Goal: Information Seeking & Learning: Learn about a topic

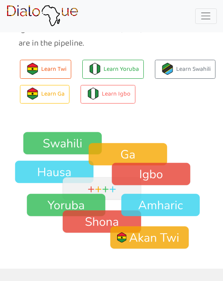
scroll to position [1313, 0]
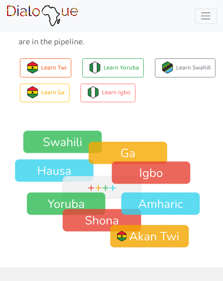
click at [141, 181] on img at bounding box center [111, 189] width 223 height 119
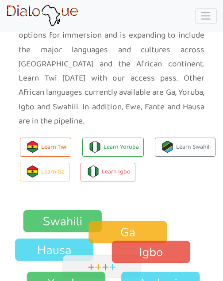
scroll to position [1233, 0]
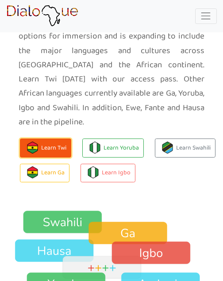
click at [52, 138] on button "Learn Twi" at bounding box center [45, 147] width 51 height 19
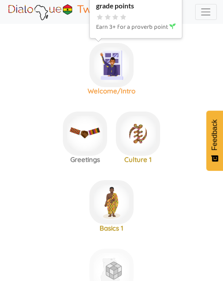
click at [112, 71] on img at bounding box center [111, 65] width 44 height 44
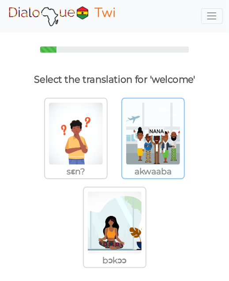
click at [104, 147] on img at bounding box center [76, 134] width 56 height 64
click at [113, 134] on input "akwaaba" at bounding box center [110, 130] width 7 height 7
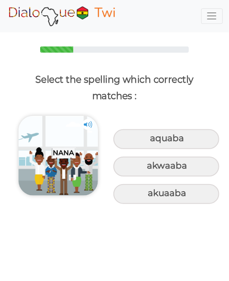
click at [88, 122] on img at bounding box center [88, 124] width 11 height 11
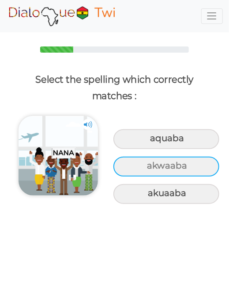
click at [185, 149] on div "akwaaba" at bounding box center [167, 139] width 106 height 20
click at [155, 141] on input "akwaaba" at bounding box center [152, 138] width 6 height 6
radio input "true"
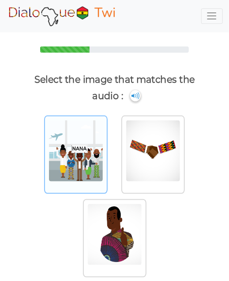
click at [88, 163] on img at bounding box center [76, 150] width 56 height 63
click at [107, 151] on input "radio" at bounding box center [110, 147] width 7 height 7
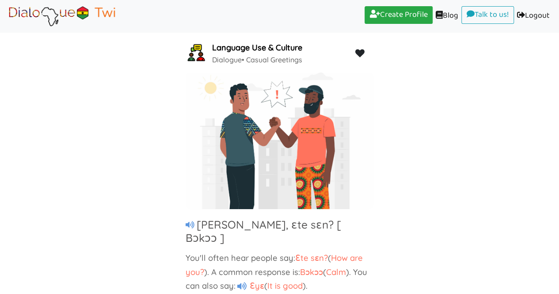
scroll to position [50, 0]
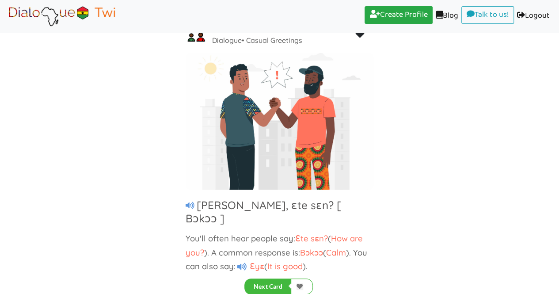
click at [246, 263] on icon at bounding box center [241, 267] width 9 height 8
click at [280, 285] on button "Next Card" at bounding box center [268, 287] width 47 height 16
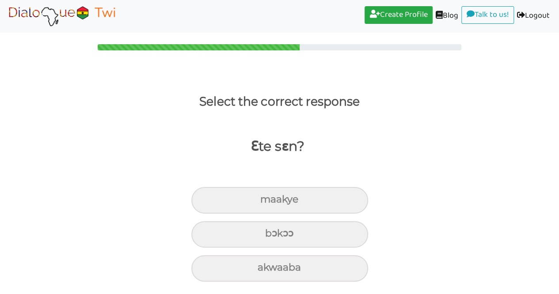
scroll to position [2, 0]
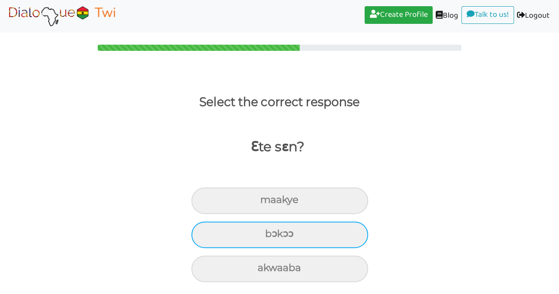
click at [284, 214] on div "bɔkɔɔ" at bounding box center [279, 200] width 177 height 27
click at [267, 203] on input "bɔkɔɔ" at bounding box center [264, 200] width 6 height 6
radio input "true"
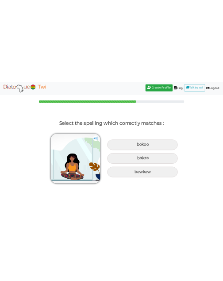
scroll to position [0, 0]
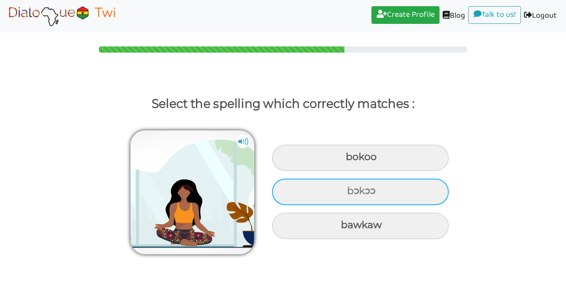
click at [284, 171] on div "bɔkɔɔ" at bounding box center [360, 158] width 177 height 27
click at [284, 160] on input "bɔkɔɔ" at bounding box center [347, 157] width 6 height 6
radio input "true"
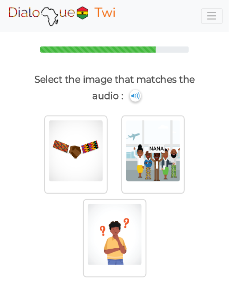
click at [135, 99] on img at bounding box center [135, 95] width 11 height 11
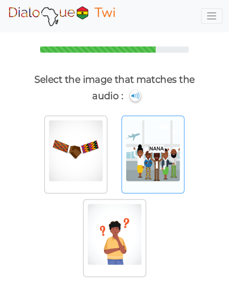
click at [104, 173] on img at bounding box center [76, 150] width 56 height 63
click at [113, 151] on input "radio" at bounding box center [110, 147] width 7 height 7
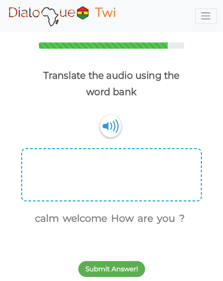
scroll to position [4, 0]
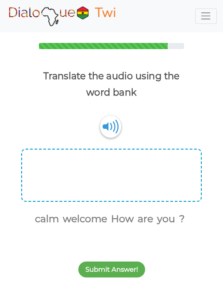
click at [127, 186] on div at bounding box center [111, 175] width 180 height 53
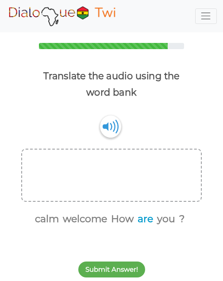
scroll to position [4, 0]
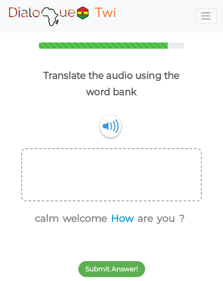
click at [126, 224] on button "How" at bounding box center [121, 218] width 26 height 15
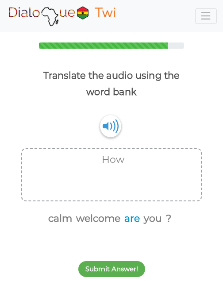
click at [129, 219] on button "are" at bounding box center [130, 218] width 19 height 15
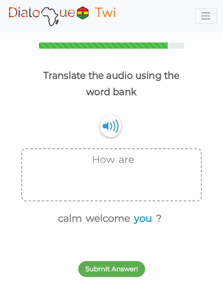
click at [140, 218] on button "you" at bounding box center [141, 218] width 21 height 15
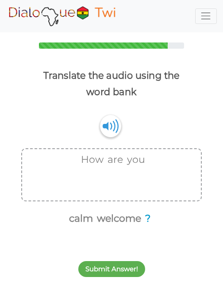
click at [147, 218] on button "?" at bounding box center [146, 218] width 8 height 15
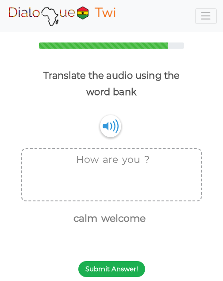
click at [127, 269] on button "Submit Answer!" at bounding box center [111, 269] width 67 height 16
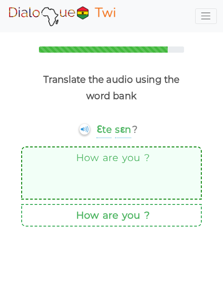
scroll to position [0, 0]
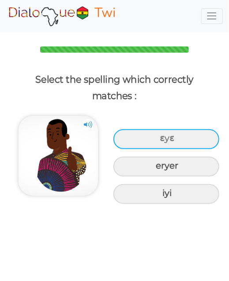
click at [189, 139] on div "ɛyɛ" at bounding box center [167, 139] width 106 height 20
click at [164, 139] on input "ɛyɛ" at bounding box center [162, 138] width 6 height 6
radio input "true"
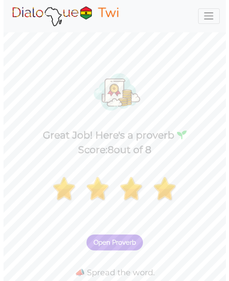
scroll to position [21, 0]
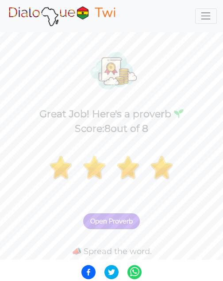
click at [122, 224] on span "Open Proverb" at bounding box center [111, 221] width 42 height 8
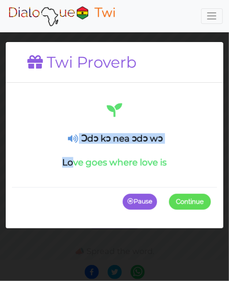
drag, startPoint x: 69, startPoint y: 135, endPoint x: 81, endPoint y: 114, distance: 24.6
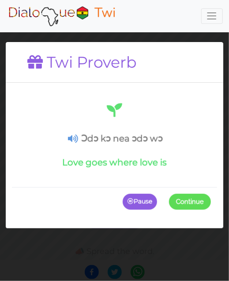
click at [81, 114] on div "Ɔdɔ kɔ nea ɔdɔ wɔ Love goes where love is" at bounding box center [114, 134] width 193 height 66
click at [81, 114] on h1 at bounding box center [114, 110] width 193 height 19
click at [74, 137] on icon at bounding box center [73, 138] width 10 height 9
click at [73, 134] on icon at bounding box center [73, 138] width 10 height 9
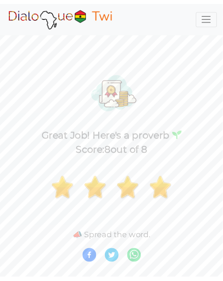
scroll to position [0, 0]
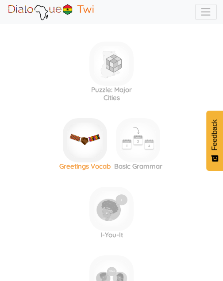
scroll to position [180, 0]
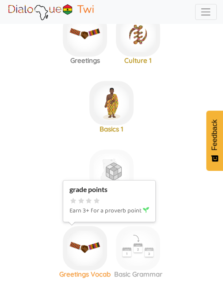
scroll to position [98, 0]
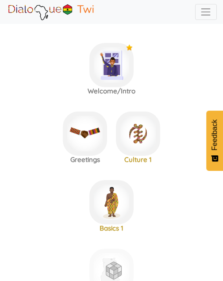
click at [188, 63] on label "Welcome/Intro" at bounding box center [111, 66] width 223 height 65
click at [206, 7] on span "Toggle navigation" at bounding box center [205, 11] width 11 height 11
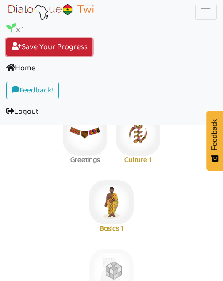
click at [62, 44] on link "Save Your Progress (current)" at bounding box center [49, 47] width 86 height 18
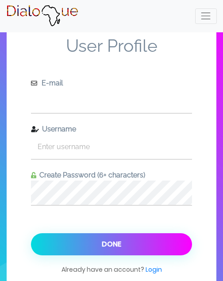
click at [110, 105] on input "text" at bounding box center [111, 100] width 161 height 24
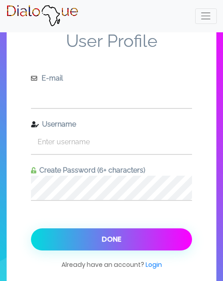
scroll to position [4, 0]
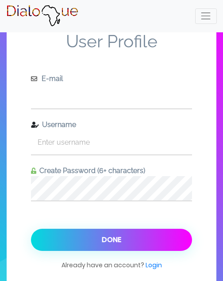
click at [81, 106] on input "text" at bounding box center [111, 96] width 161 height 24
type input "[EMAIL_ADDRESS][DOMAIN_NAME]"
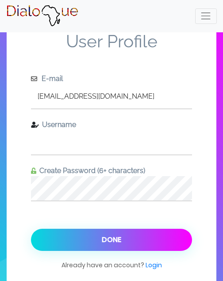
click at [85, 145] on input "text" at bounding box center [111, 142] width 161 height 24
click at [65, 144] on input "maameama" at bounding box center [111, 142] width 161 height 24
drag, startPoint x: 61, startPoint y: 144, endPoint x: 80, endPoint y: 138, distance: 19.7
click at [80, 138] on input "maameama" at bounding box center [111, 142] width 161 height 24
click at [43, 141] on input "maameama" at bounding box center [111, 142] width 161 height 24
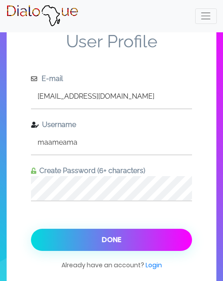
click at [44, 142] on input "maameama" at bounding box center [111, 142] width 161 height 24
drag, startPoint x: 84, startPoint y: 138, endPoint x: 16, endPoint y: 148, distance: 68.3
click at [16, 148] on div "User Profile E-mail [EMAIL_ADDRESS][DOMAIN_NAME] Username maameama Create Passw…" at bounding box center [112, 152] width 210 height 300
type input "m"
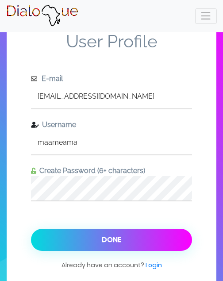
click at [62, 140] on input "maameama" at bounding box center [111, 142] width 161 height 24
click at [67, 142] on input "maameama" at bounding box center [111, 142] width 161 height 24
type input "maameama"
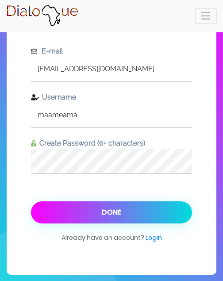
scroll to position [0, 0]
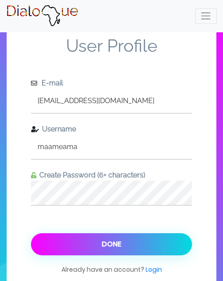
click at [127, 239] on button "Done" at bounding box center [111, 244] width 161 height 22
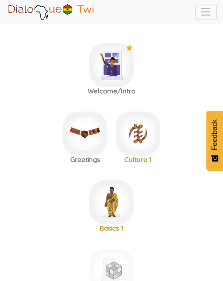
click at [204, 9] on span "Toggle navigation" at bounding box center [205, 11] width 11 height 11
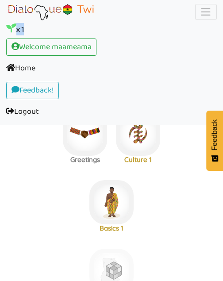
drag, startPoint x: 41, startPoint y: 7, endPoint x: 76, endPoint y: 10, distance: 35.6
click at [6, 21] on area at bounding box center [6, 21] width 0 height 0
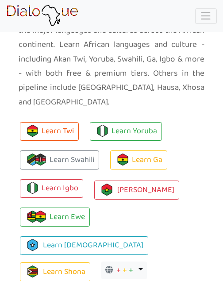
scroll to position [1252, 0]
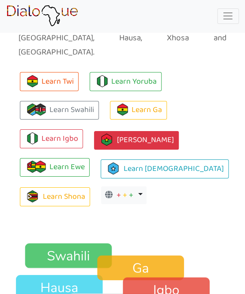
scroll to position [1230, 0]
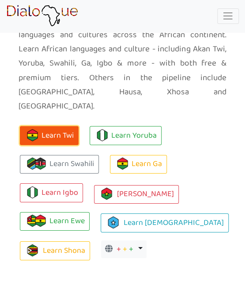
click at [40, 126] on button "Learn Twi" at bounding box center [49, 135] width 59 height 19
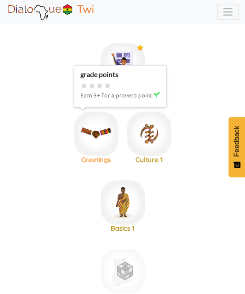
click at [101, 87] on img at bounding box center [123, 65] width 44 height 44
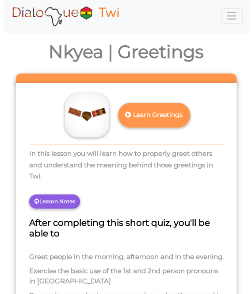
scroll to position [0, 0]
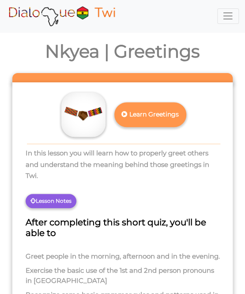
click at [43, 197] on p "Lesson Notes" at bounding box center [51, 201] width 51 height 14
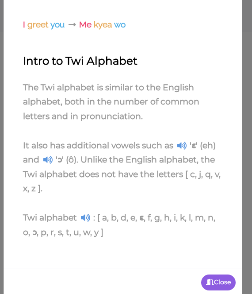
scroll to position [0, 0]
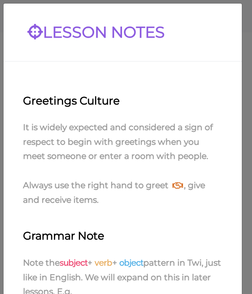
click at [237, 30] on div "LESSON NOTES Greetings Culture It is widely expected and considered a sign of r…" at bounding box center [126, 147] width 252 height 294
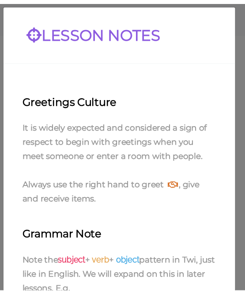
scroll to position [330, 0]
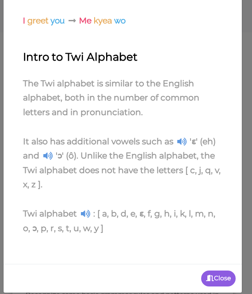
click at [222, 290] on div "Close" at bounding box center [123, 278] width 238 height 29
click at [220, 283] on p "Close" at bounding box center [218, 278] width 34 height 16
